Goal: Task Accomplishment & Management: Manage account settings

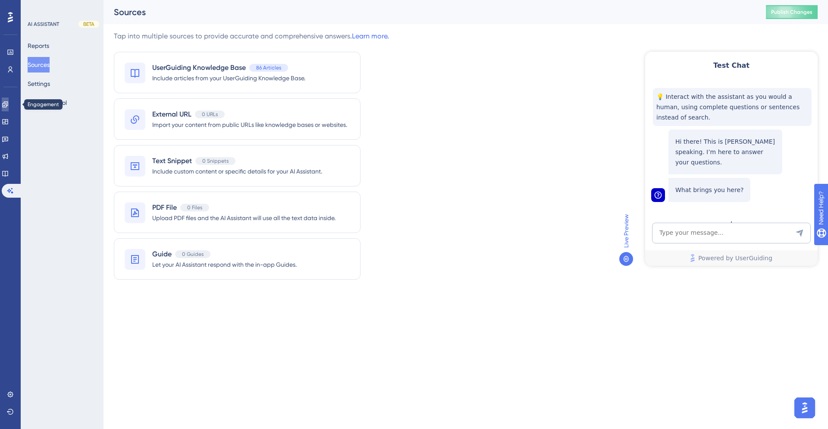
drag, startPoint x: 0, startPoint y: 0, endPoint x: 12, endPoint y: 104, distance: 105.1
click at [9, 104] on icon at bounding box center [5, 104] width 7 height 7
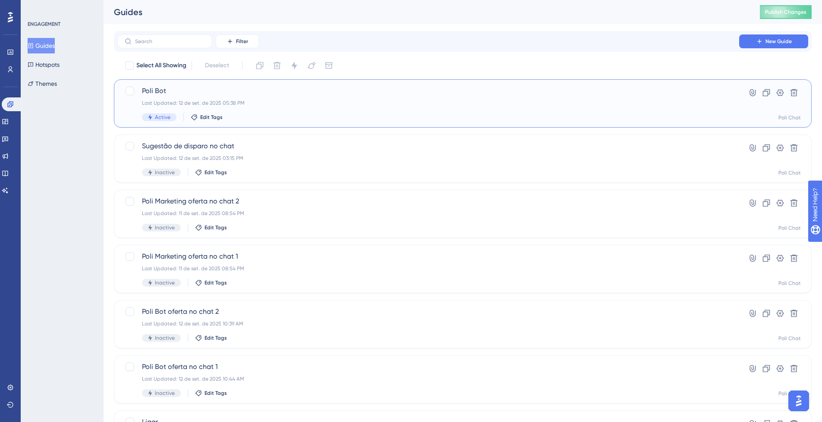
drag, startPoint x: 12, startPoint y: 104, endPoint x: 360, endPoint y: 105, distance: 348.2
click at [360, 105] on div "Last Updated: 12 de set. de 2025 05:38 PM" at bounding box center [428, 103] width 573 height 7
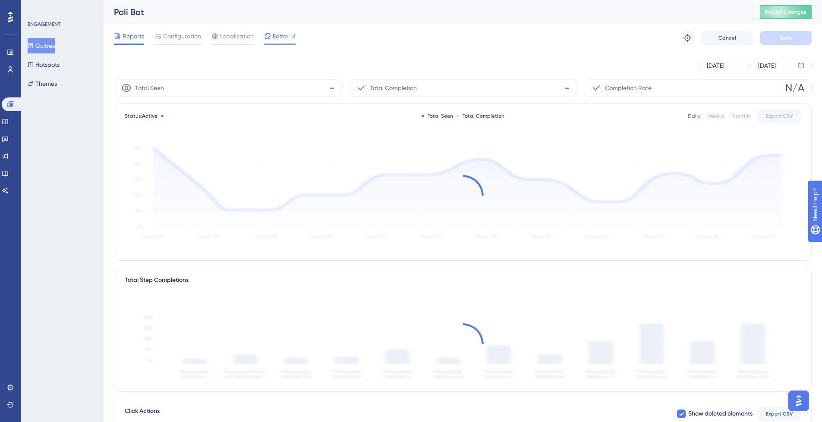
drag, startPoint x: 360, startPoint y: 105, endPoint x: 283, endPoint y: 37, distance: 102.4
click at [283, 37] on span "Editor" at bounding box center [281, 36] width 16 height 10
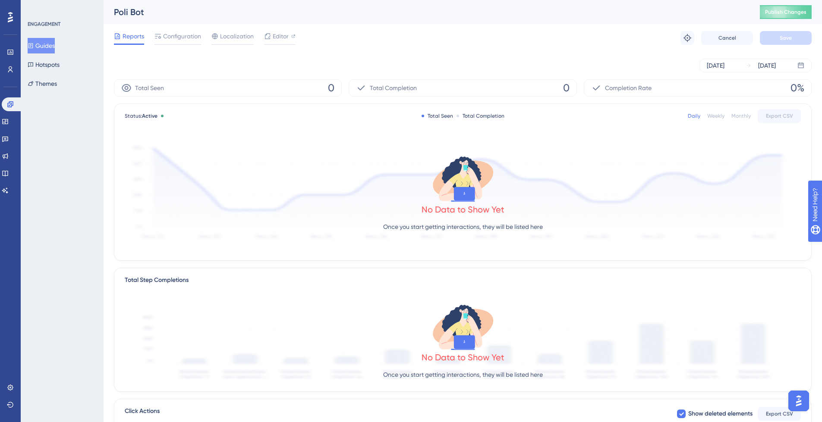
click at [190, 38] on span "Configuration" at bounding box center [182, 36] width 38 height 10
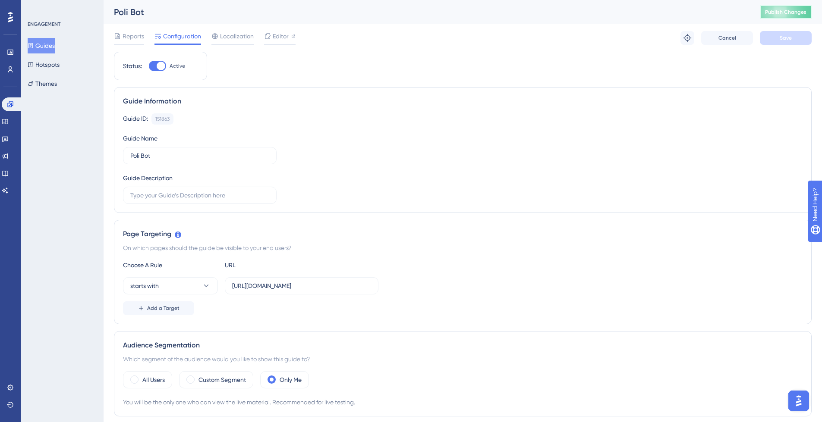
click at [794, 16] on button "Publish Changes" at bounding box center [786, 12] width 52 height 14
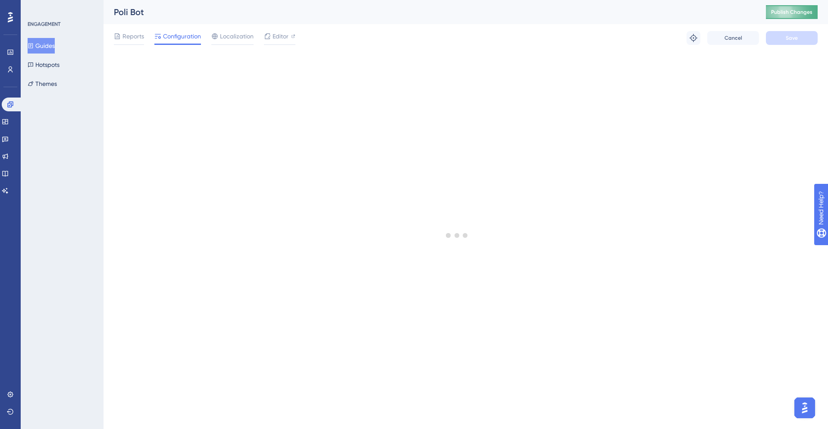
click at [797, 12] on span "Publish Changes" at bounding box center [791, 12] width 41 height 7
